Goal: Navigation & Orientation: Find specific page/section

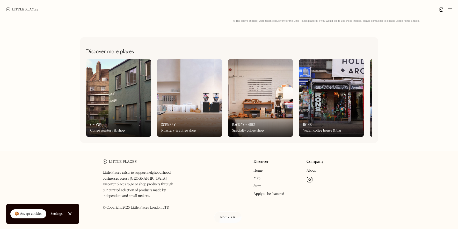
scroll to position [258, 0]
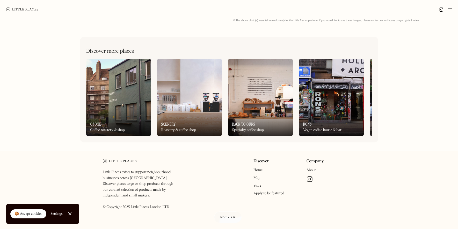
click at [257, 178] on link "Map" at bounding box center [257, 178] width 7 height 4
click at [311, 179] on img at bounding box center [310, 179] width 6 height 6
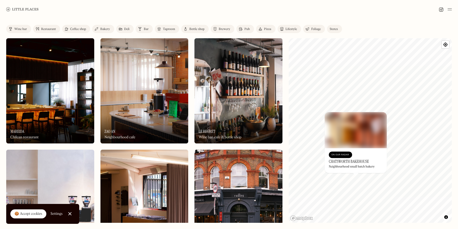
click at [346, 156] on div "On Our Radar" at bounding box center [340, 155] width 18 height 5
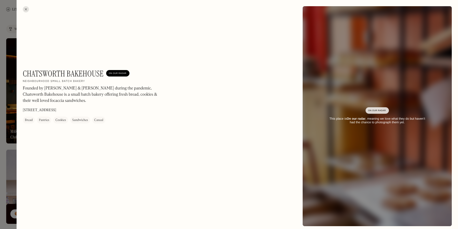
click at [25, 9] on div at bounding box center [26, 9] width 6 height 6
